Goal: Information Seeking & Learning: Learn about a topic

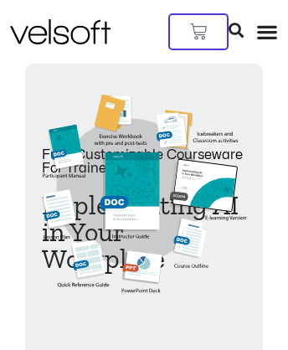
click at [244, 23] on icon at bounding box center [236, 30] width 15 height 15
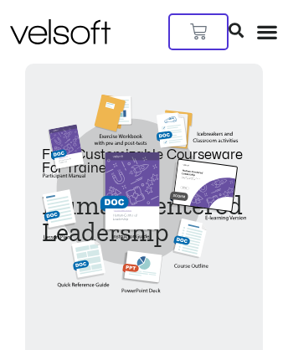
click at [244, 23] on icon at bounding box center [236, 30] width 15 height 15
click at [50, 19] on img at bounding box center [60, 31] width 101 height 25
